Goal: Obtain resource: Download file/media

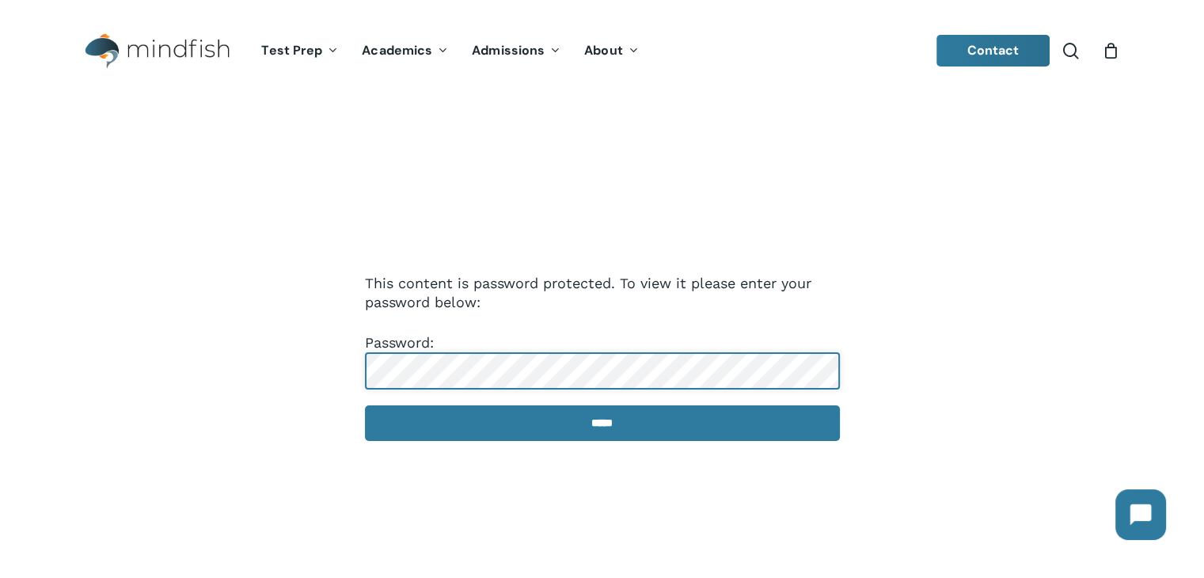
click at [365, 405] on input "*****" at bounding box center [602, 423] width 475 height 36
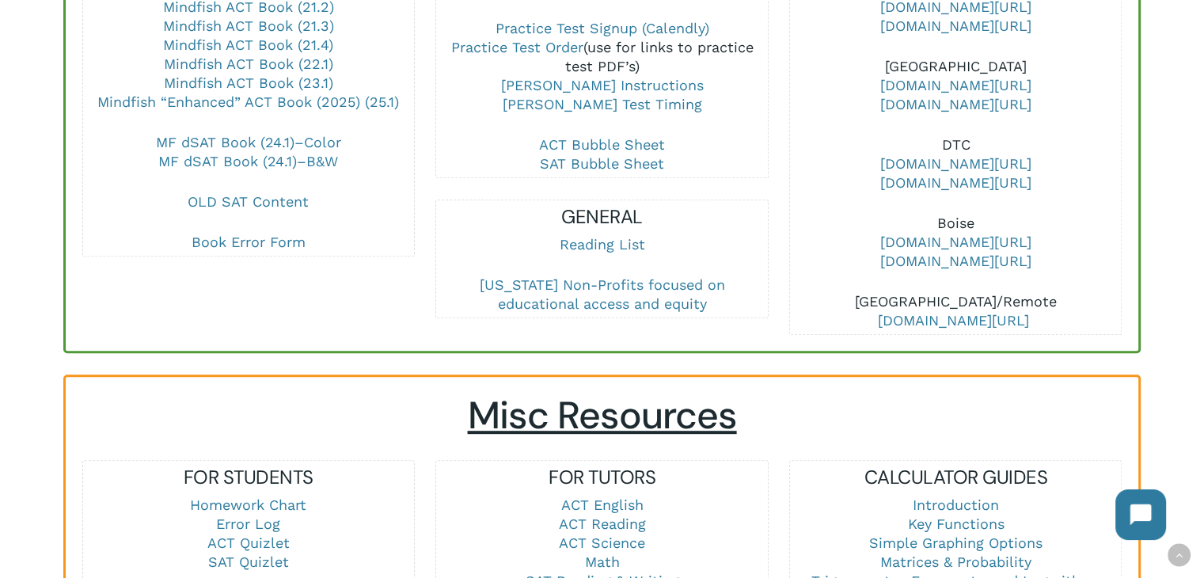
scroll to position [1029, 0]
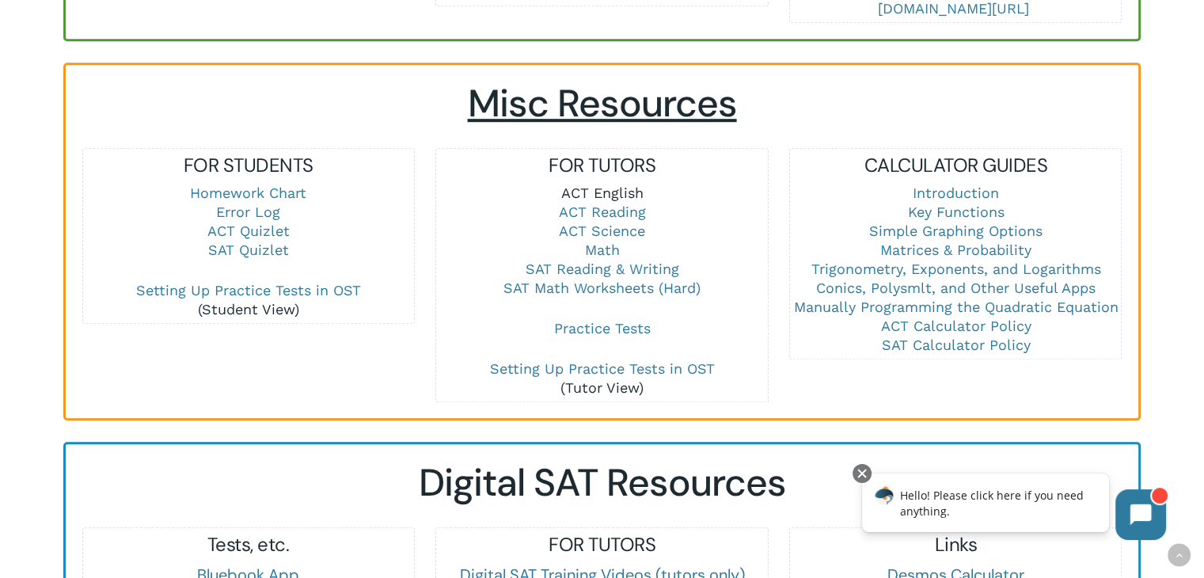
click at [616, 189] on link "ACT English" at bounding box center [601, 192] width 82 height 17
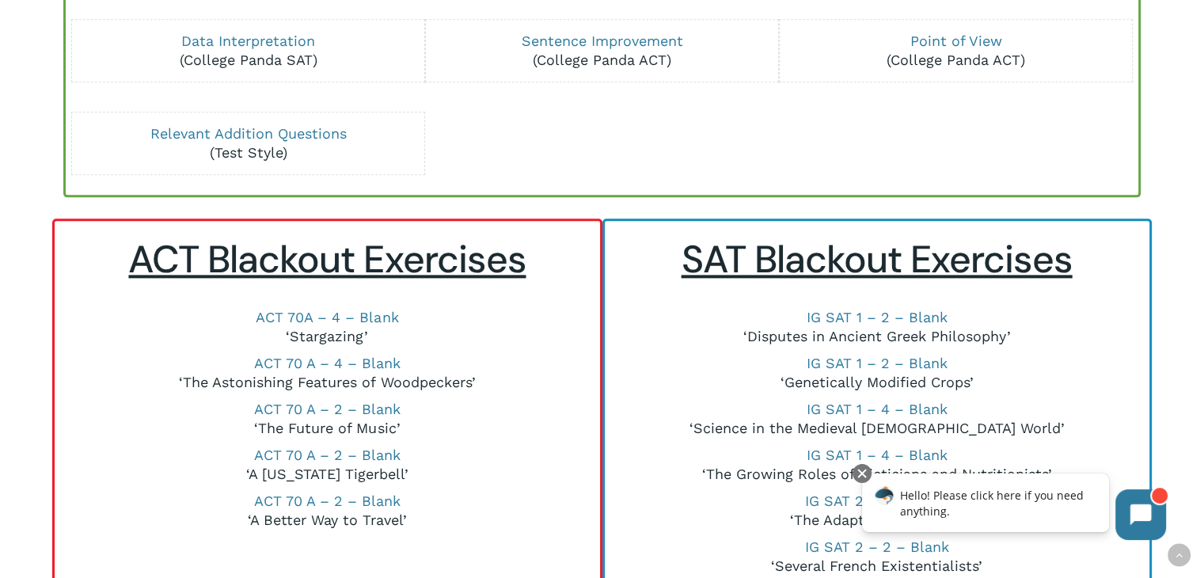
scroll to position [2137, 0]
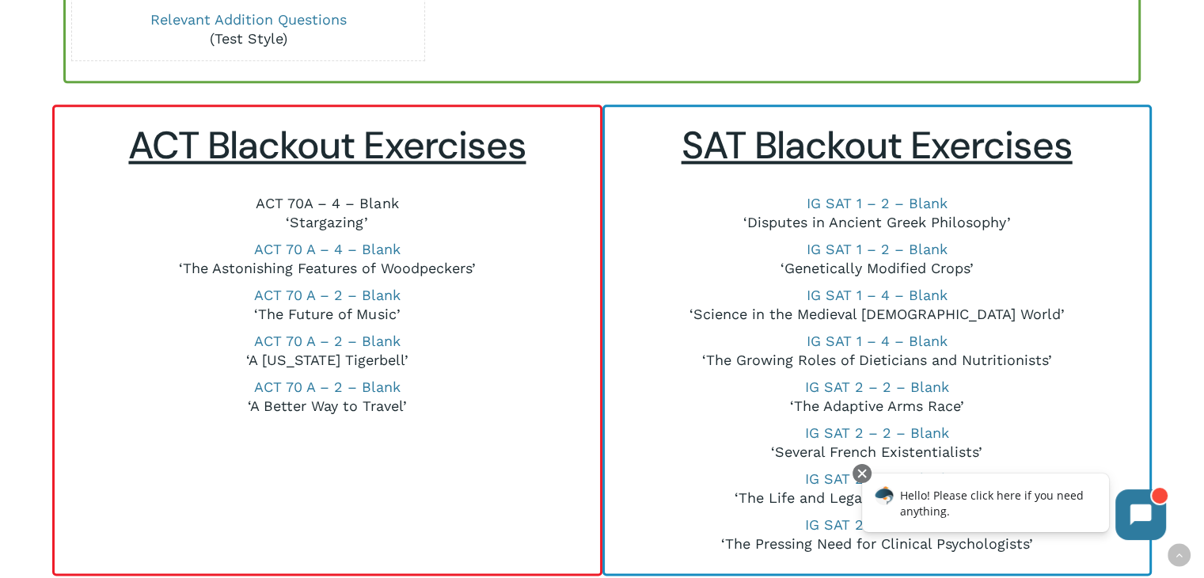
click at [299, 195] on link "ACT 70A – 4 – Blank" at bounding box center [327, 203] width 142 height 17
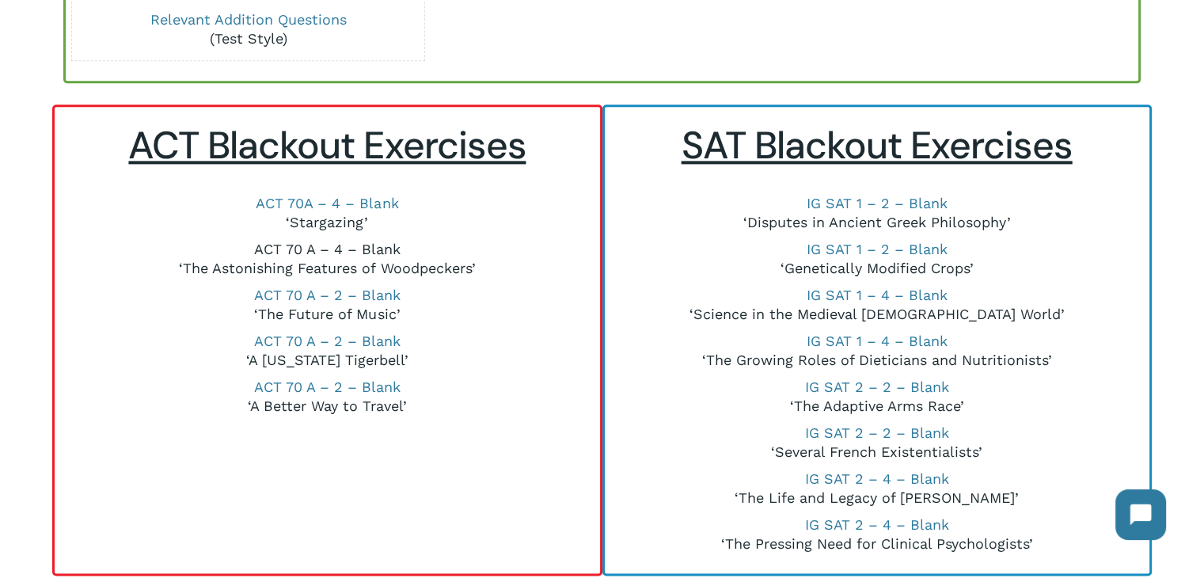
click at [286, 241] on link "ACT 70 A – 4 – Blank" at bounding box center [327, 249] width 146 height 17
click at [294, 197] on link "ACT 70A – 4 – Blank" at bounding box center [327, 203] width 142 height 17
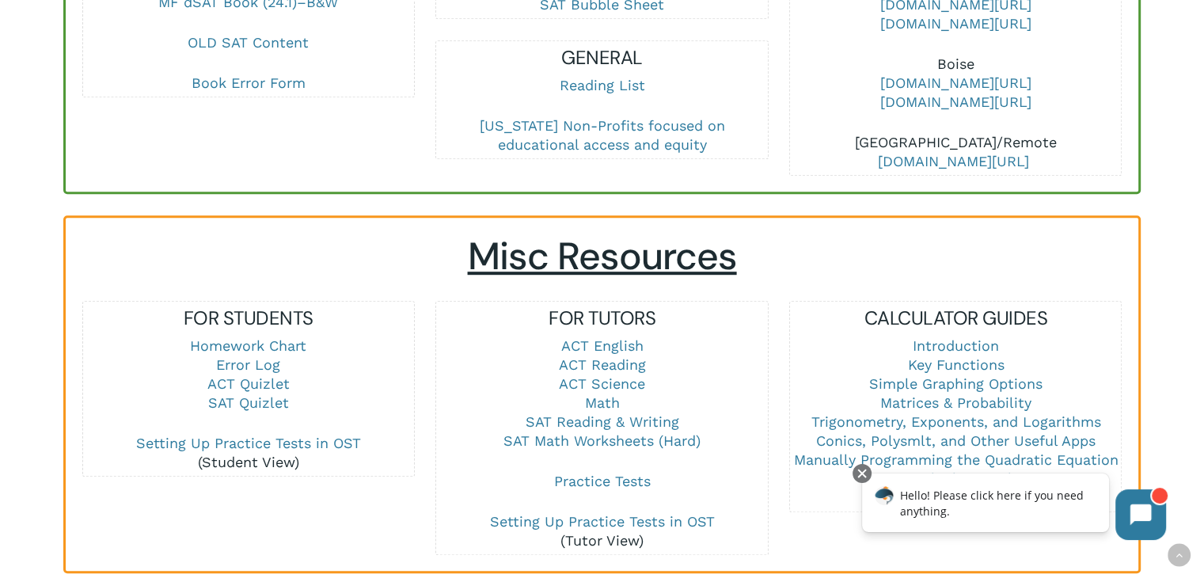
scroll to position [1029, 0]
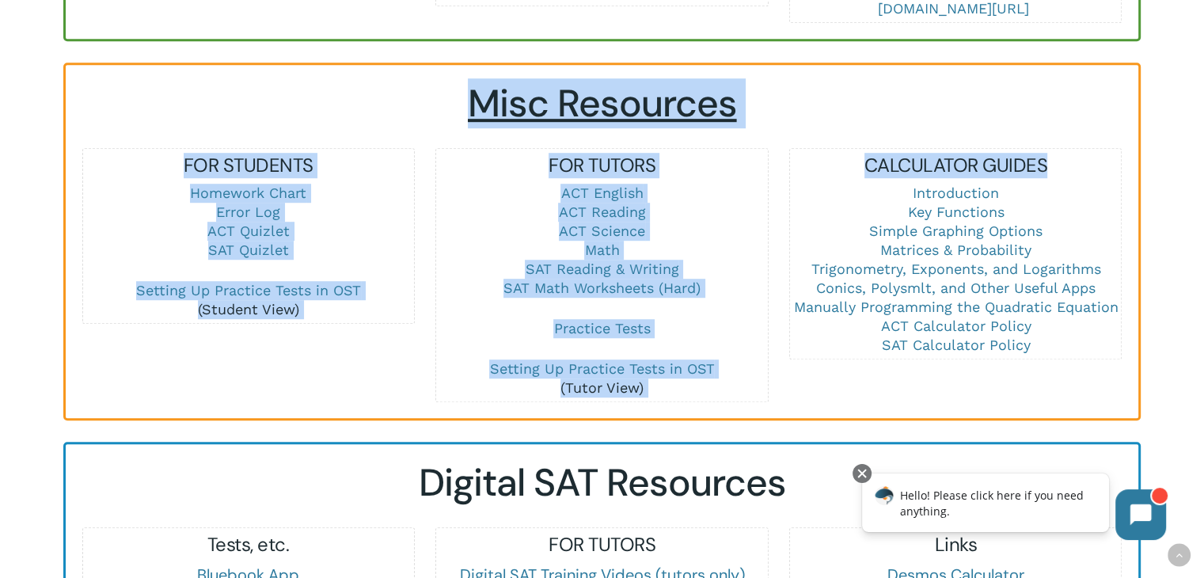
drag, startPoint x: 456, startPoint y: 83, endPoint x: 797, endPoint y: 175, distance: 353.3
click at [798, 196] on div "Misc Resources FOR STUDENTS Homework Chart Error Log ACT Quizlet SAT Quizlet Se…" at bounding box center [602, 241] width 1040 height 321
click at [802, 141] on div "Misc Resources FOR STUDENTS Homework Chart Error Log ACT Quizlet SAT Quizlet Se…" at bounding box center [602, 241] width 1040 height 321
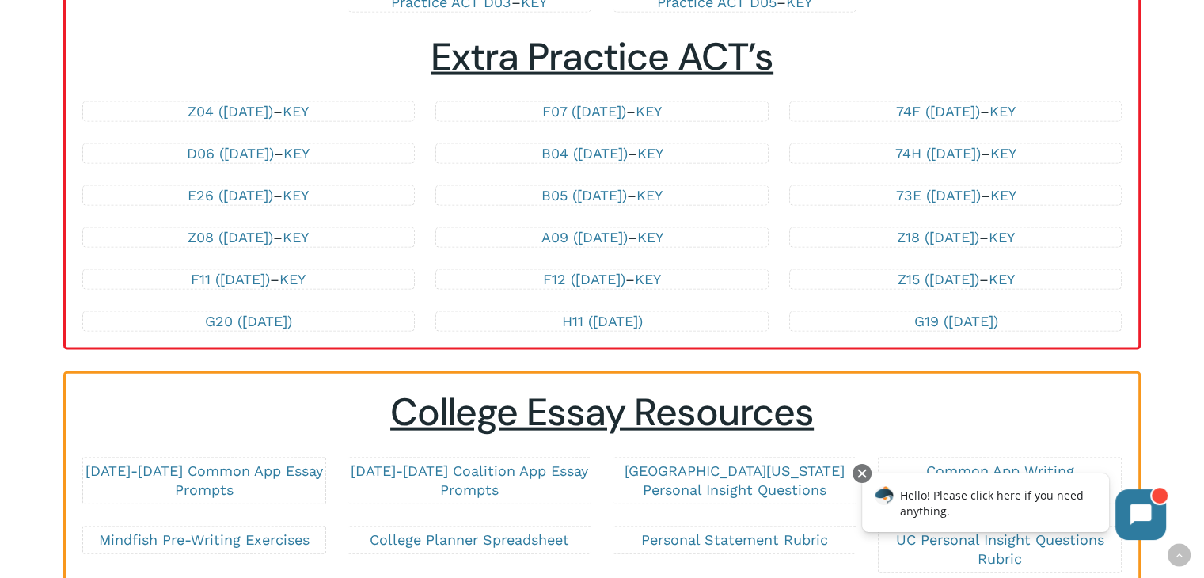
scroll to position [3325, 0]
